Goal: Task Accomplishment & Management: Use online tool/utility

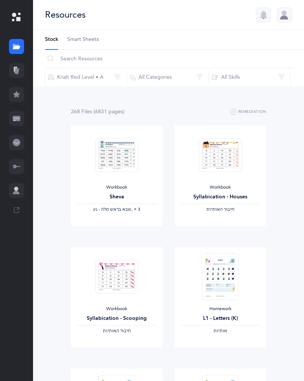
click at [23, 69] on div at bounding box center [16, 70] width 15 height 15
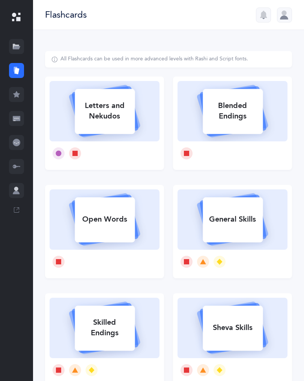
click at [115, 119] on div "Letters and Nekudos" at bounding box center [105, 111] width 60 height 30
select select
select select "single"
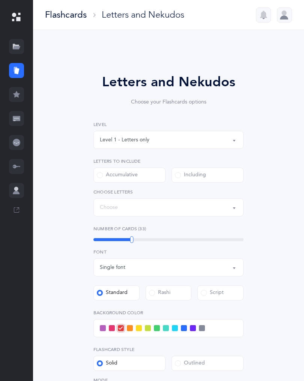
select select "27"
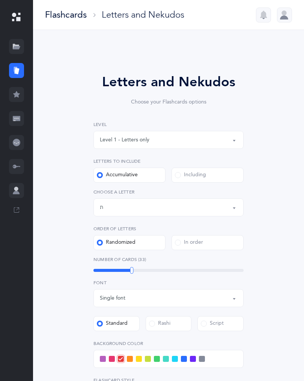
click at [204, 203] on div "Letters up until: ת" at bounding box center [168, 207] width 137 height 13
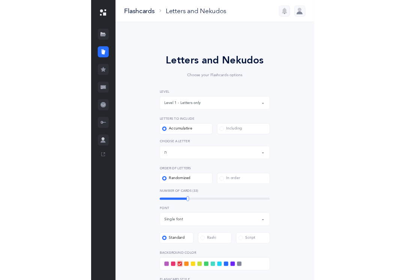
scroll to position [417, 0]
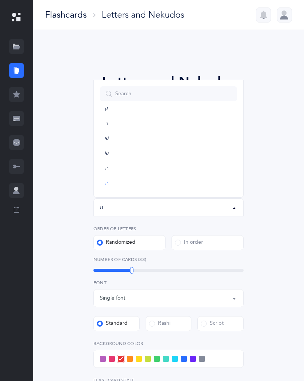
click at [194, 207] on div "Letters up until: ת" at bounding box center [168, 207] width 137 height 13
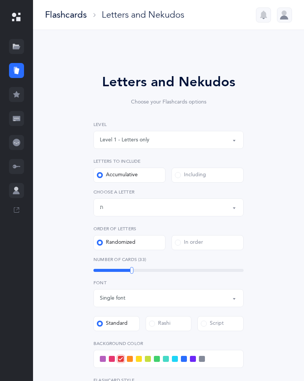
click at [284, 121] on div "Letters and Nekudos Choose your Flashcards options Level 1 - Letters only Level…" at bounding box center [168, 275] width 247 height 448
click at [165, 178] on label "Accumulative" at bounding box center [129, 175] width 72 height 15
click at [0, 0] on input "Accumulative" at bounding box center [0, 0] width 0 height 0
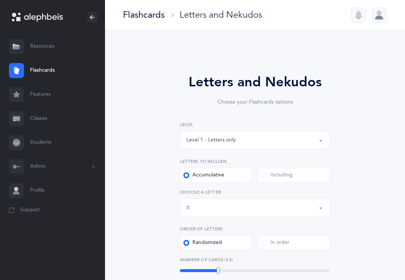
click at [291, 170] on label "Including" at bounding box center [294, 175] width 72 height 15
click at [0, 0] on input "Including" at bounding box center [0, 0] width 0 height 0
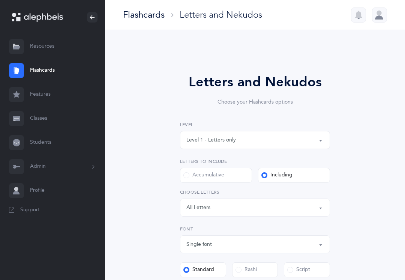
click at [279, 212] on div "Letters: All Letters" at bounding box center [254, 207] width 137 height 13
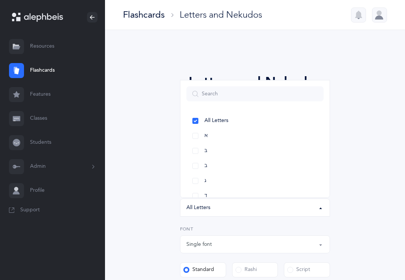
click at [201, 133] on link "א" at bounding box center [254, 135] width 137 height 15
select select "1"
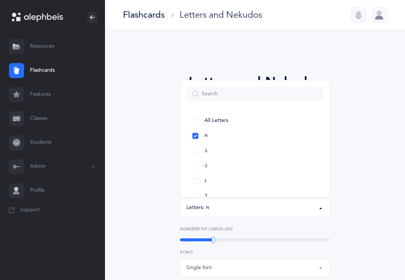
click at [200, 135] on link "א" at bounding box center [254, 135] width 137 height 15
click at [197, 144] on link "בּ" at bounding box center [254, 150] width 137 height 15
click at [200, 134] on link "א" at bounding box center [254, 135] width 137 height 15
select select "1"
click at [197, 179] on link "ג" at bounding box center [254, 180] width 137 height 15
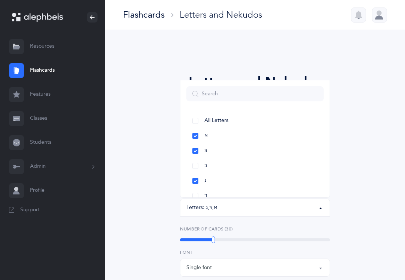
click at [196, 192] on link "ד" at bounding box center [254, 195] width 137 height 15
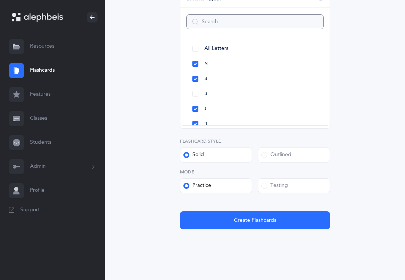
scroll to position [209, 0]
click at [260, 218] on span "Create Flashcards" at bounding box center [255, 220] width 42 height 8
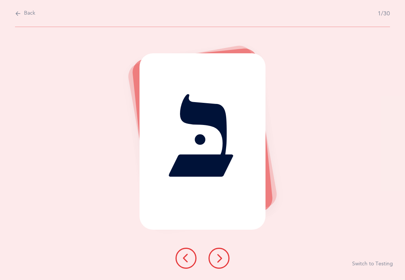
scroll to position [0, 0]
click at [216, 261] on icon at bounding box center [219, 258] width 9 height 9
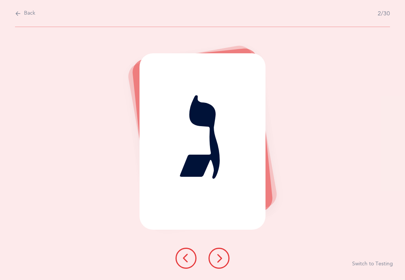
click at [218, 260] on icon at bounding box center [219, 258] width 9 height 9
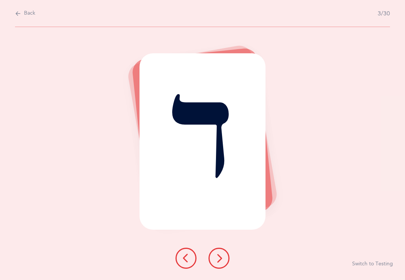
click at [222, 263] on button at bounding box center [219, 258] width 21 height 21
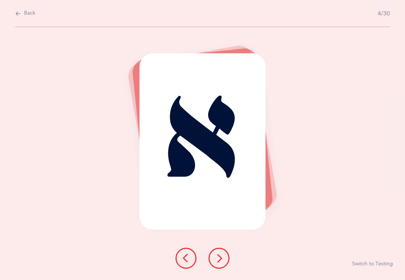
click at [131, 275] on div "א Switch to Testing" at bounding box center [202, 153] width 405 height 253
click at [210, 141] on div "א" at bounding box center [203, 141] width 126 height 176
click at [208, 142] on div "א" at bounding box center [203, 141] width 126 height 176
click at [173, 148] on div "א" at bounding box center [203, 141] width 126 height 176
click at [110, 267] on div "א Switch to Testing" at bounding box center [202, 153] width 405 height 253
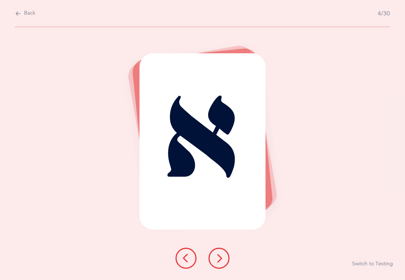
click at [219, 259] on icon at bounding box center [219, 258] width 9 height 9
click at [216, 260] on icon at bounding box center [219, 258] width 9 height 9
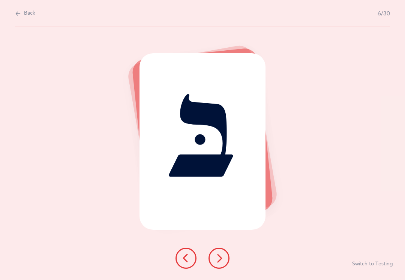
click at [264, 99] on div "בּ" at bounding box center [203, 141] width 126 height 176
